Goal: Information Seeking & Learning: Learn about a topic

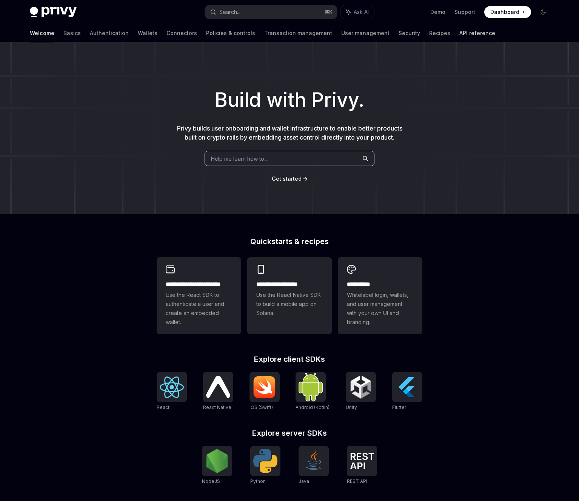
click at [459, 35] on link "API reference" at bounding box center [477, 33] width 36 height 18
type textarea "*"
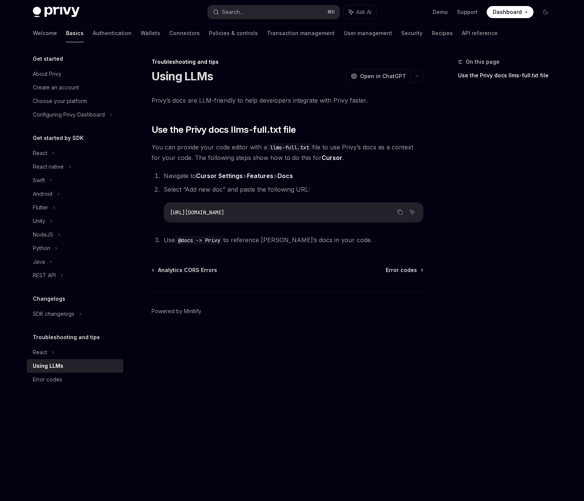
click at [9, 227] on div "Troubleshooting and tips Using LLMs OpenAI Open in ChatGPT OpenAI Open in ChatG…" at bounding box center [217, 279] width 417 height 444
